Goal: Task Accomplishment & Management: Manage account settings

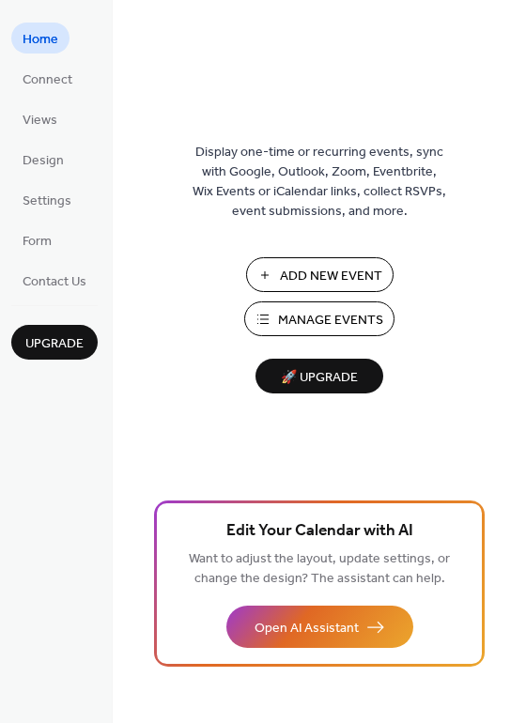
click at [318, 316] on span "Manage Events" at bounding box center [330, 321] width 105 height 20
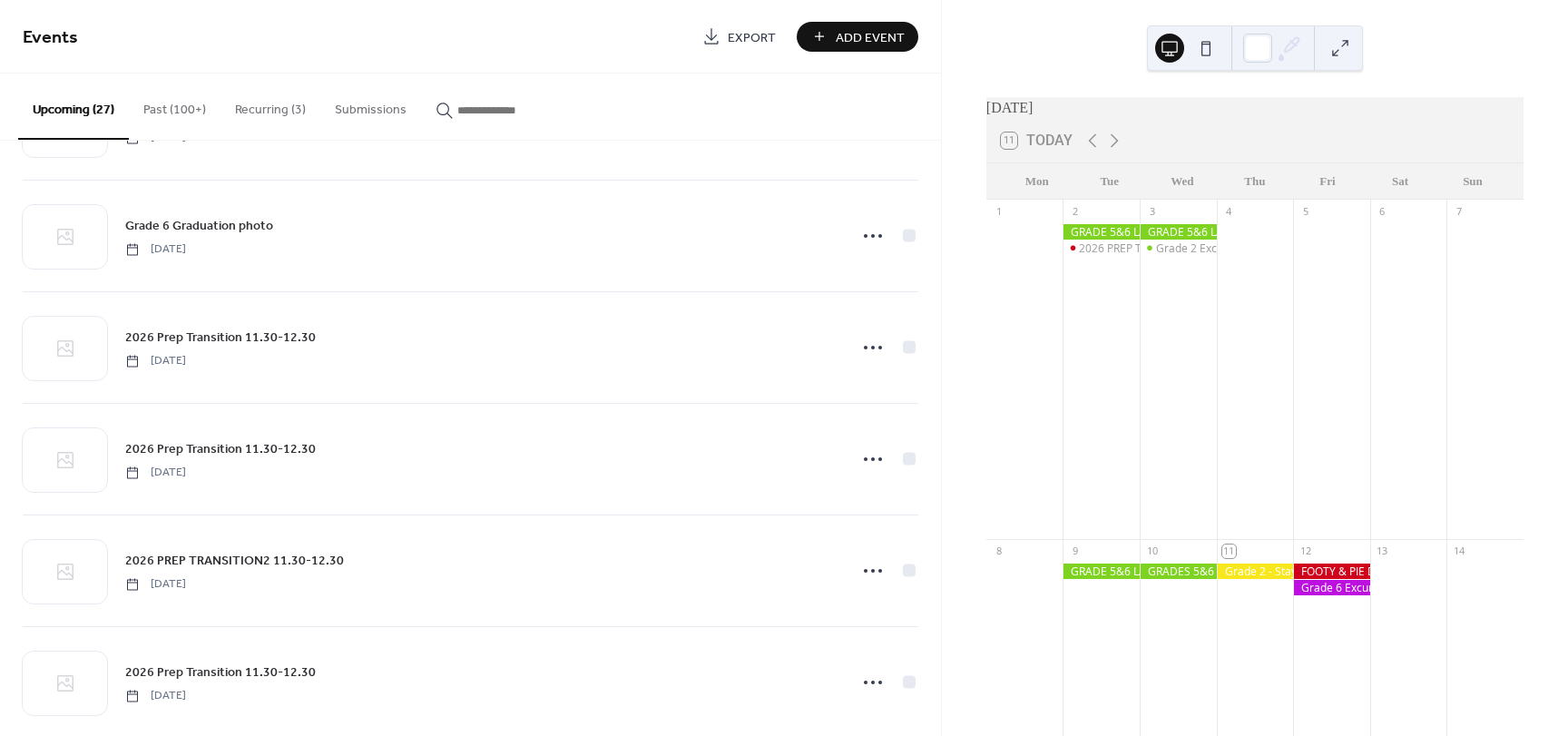
scroll to position [2088, 0]
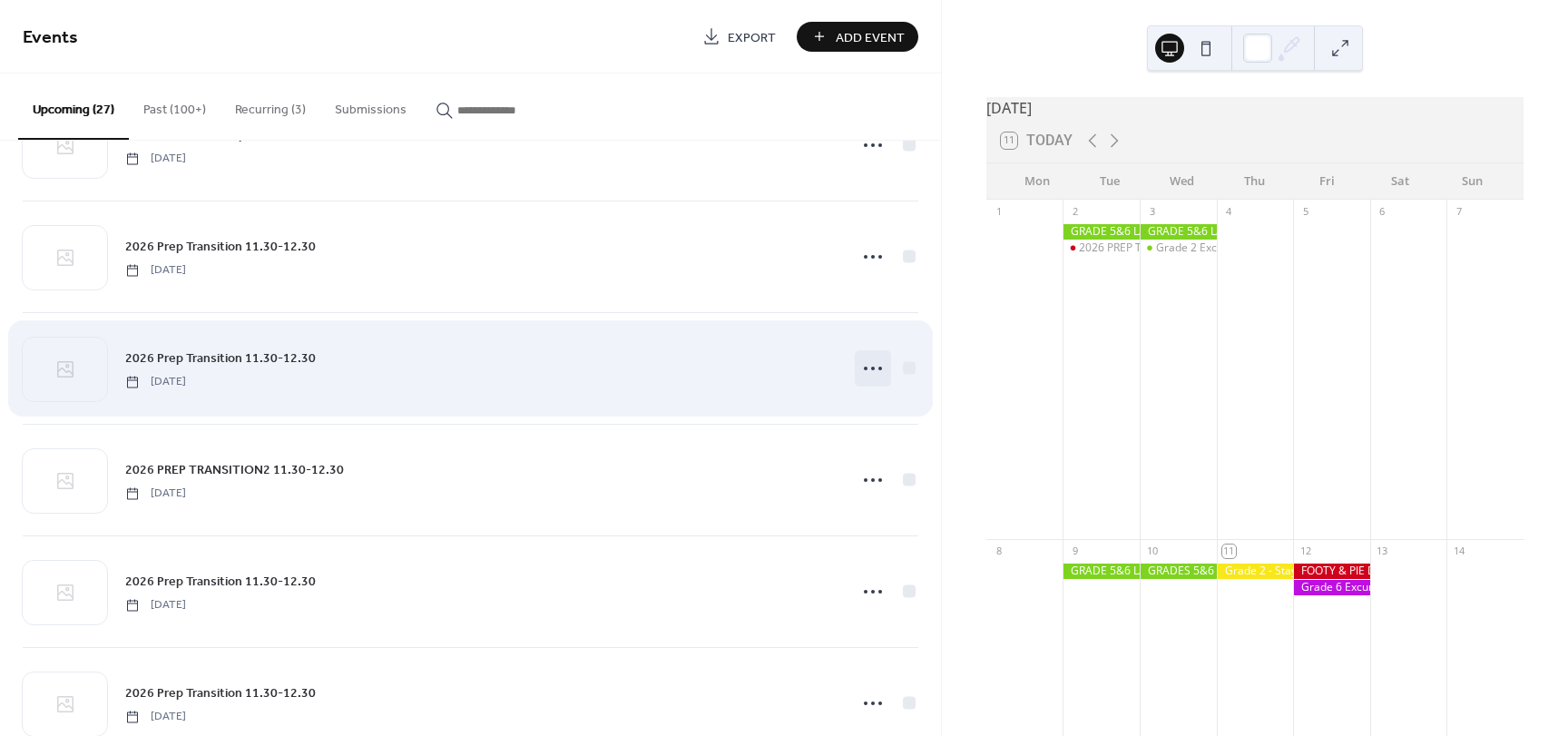
click at [870, 371] on icon at bounding box center [873, 368] width 29 height 29
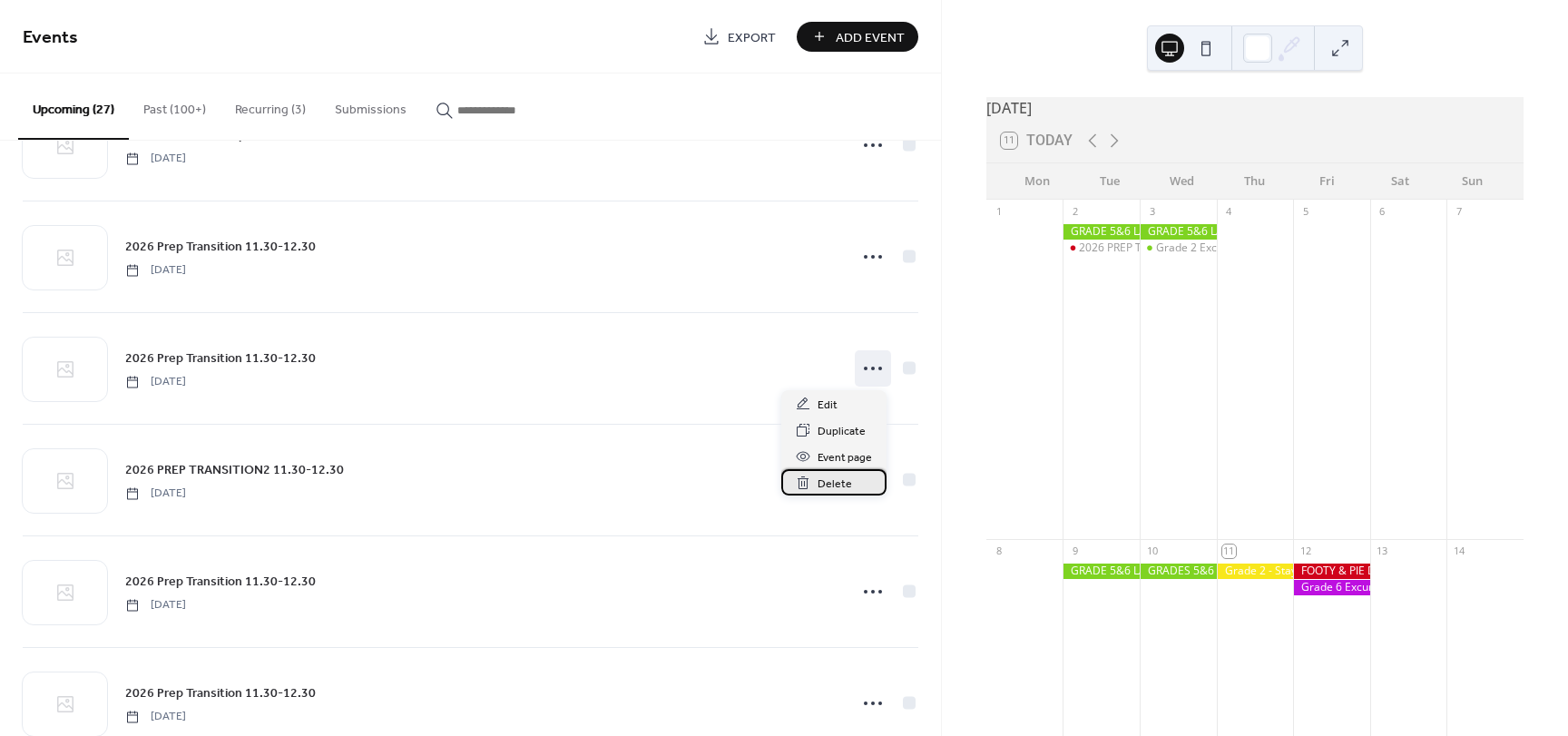
click at [817, 483] on div "Delete" at bounding box center [833, 482] width 105 height 26
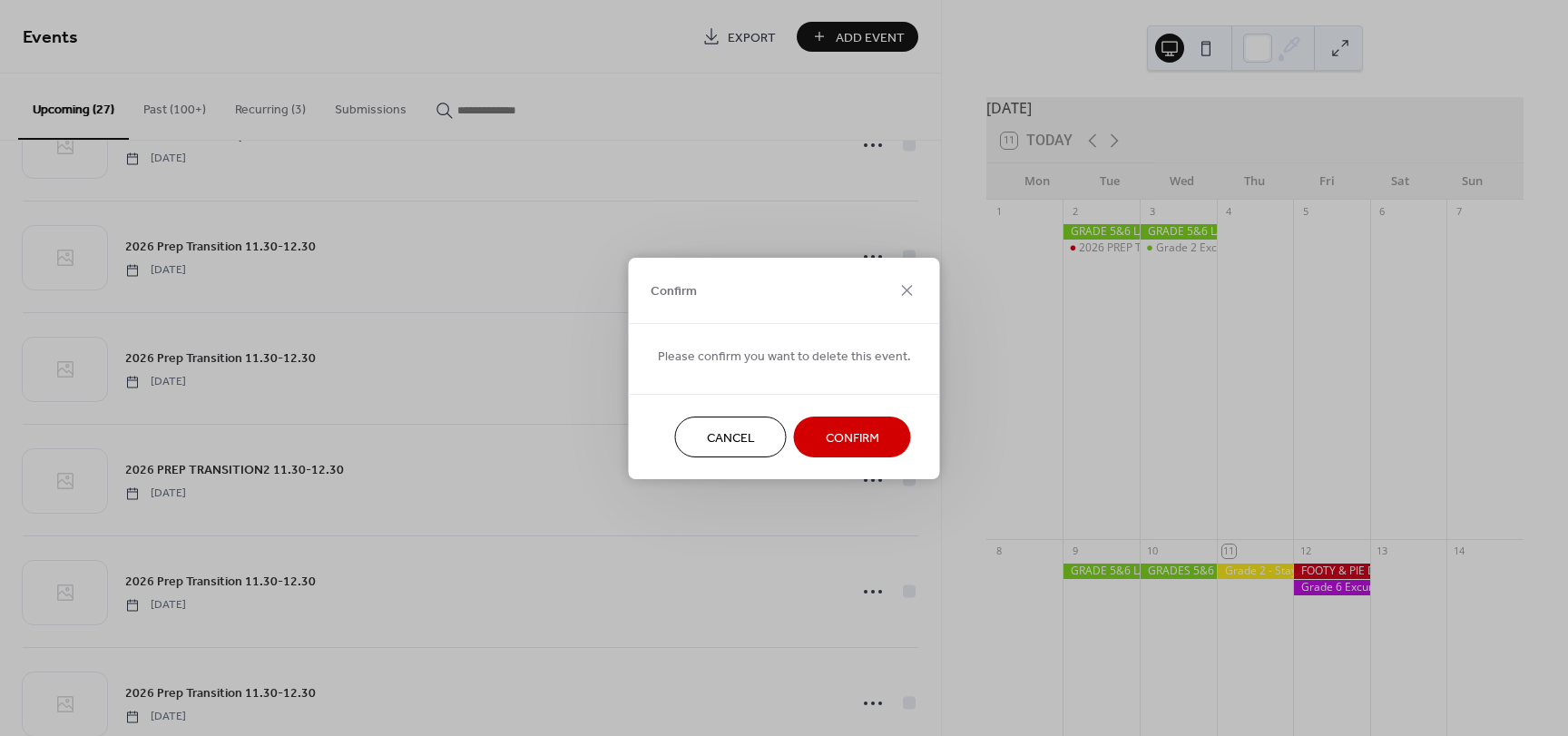
click at [850, 446] on span "Confirm" at bounding box center [852, 438] width 53 height 19
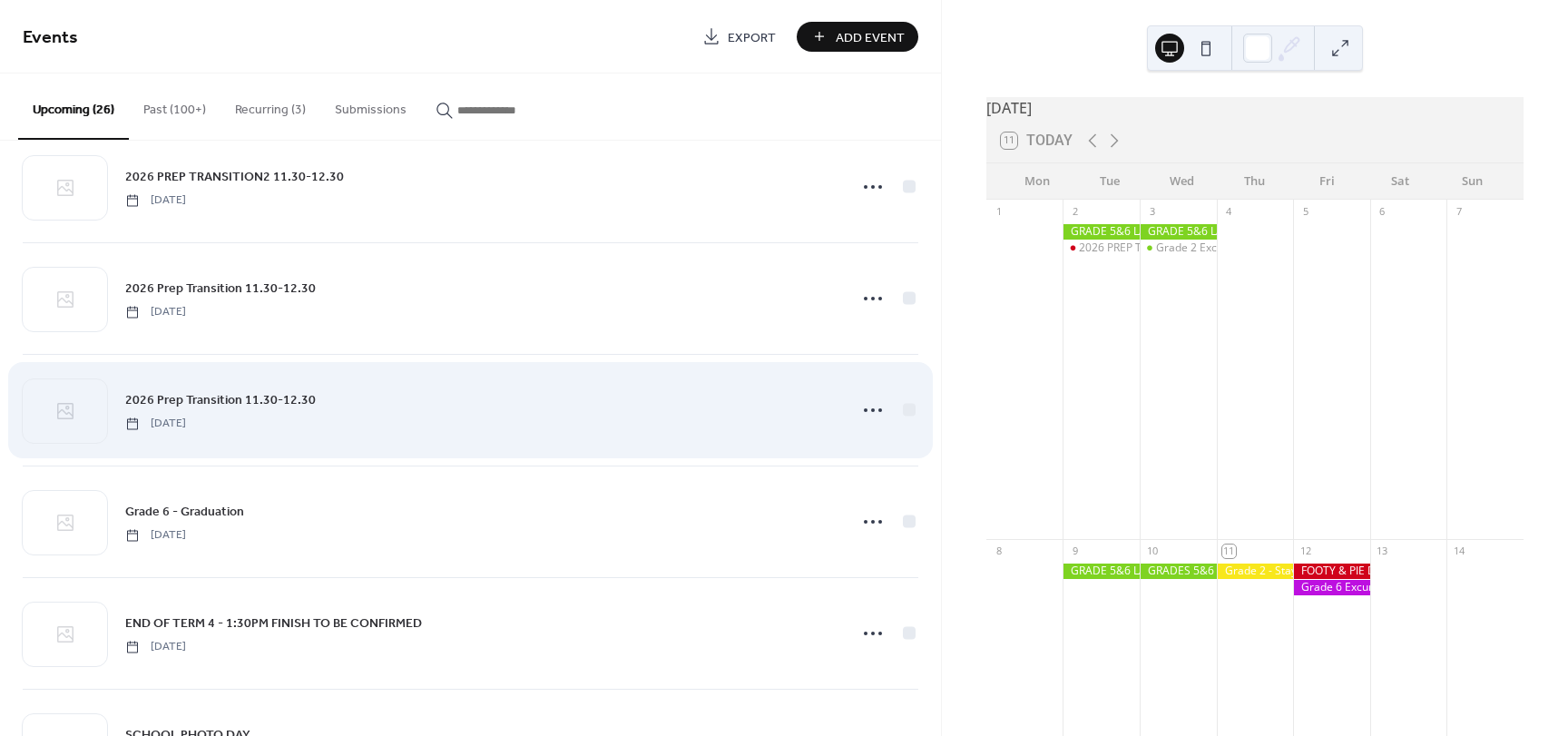
scroll to position [2361, 0]
